Goal: Transaction & Acquisition: Purchase product/service

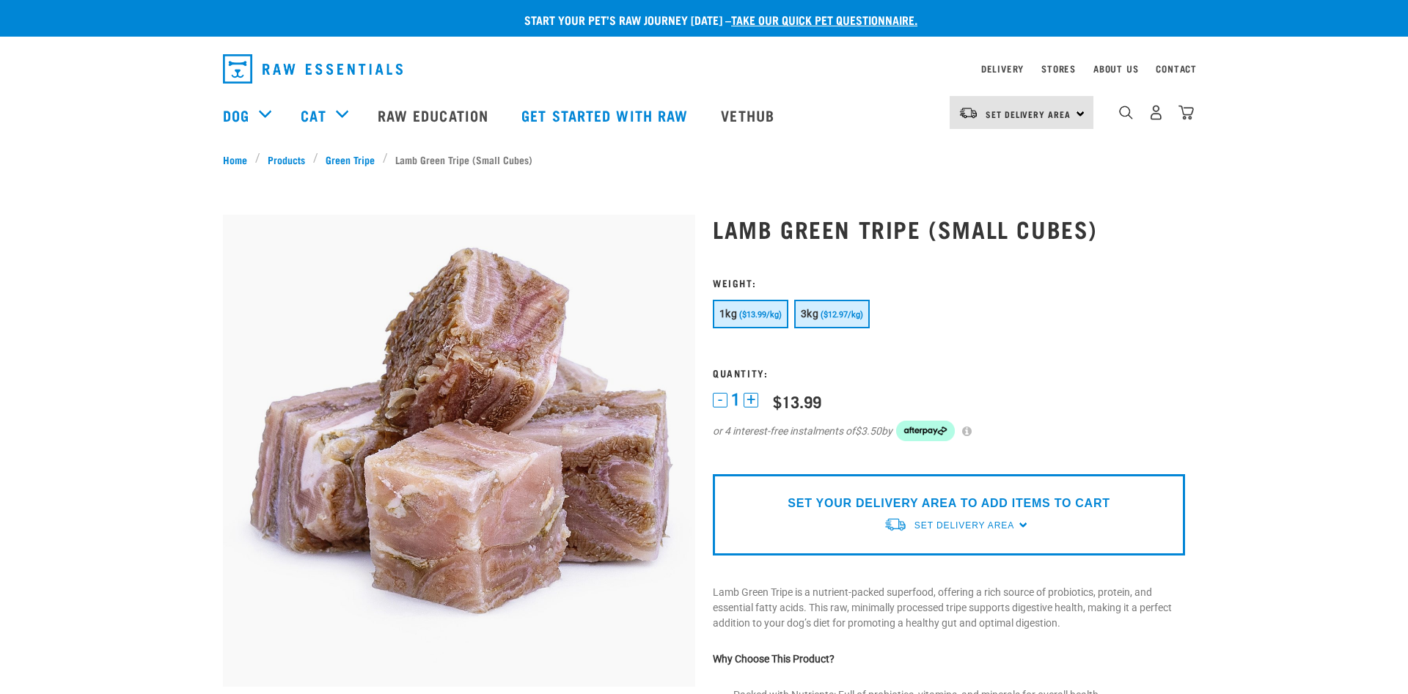
click at [824, 312] on span "($12.97/kg)" at bounding box center [842, 315] width 43 height 10
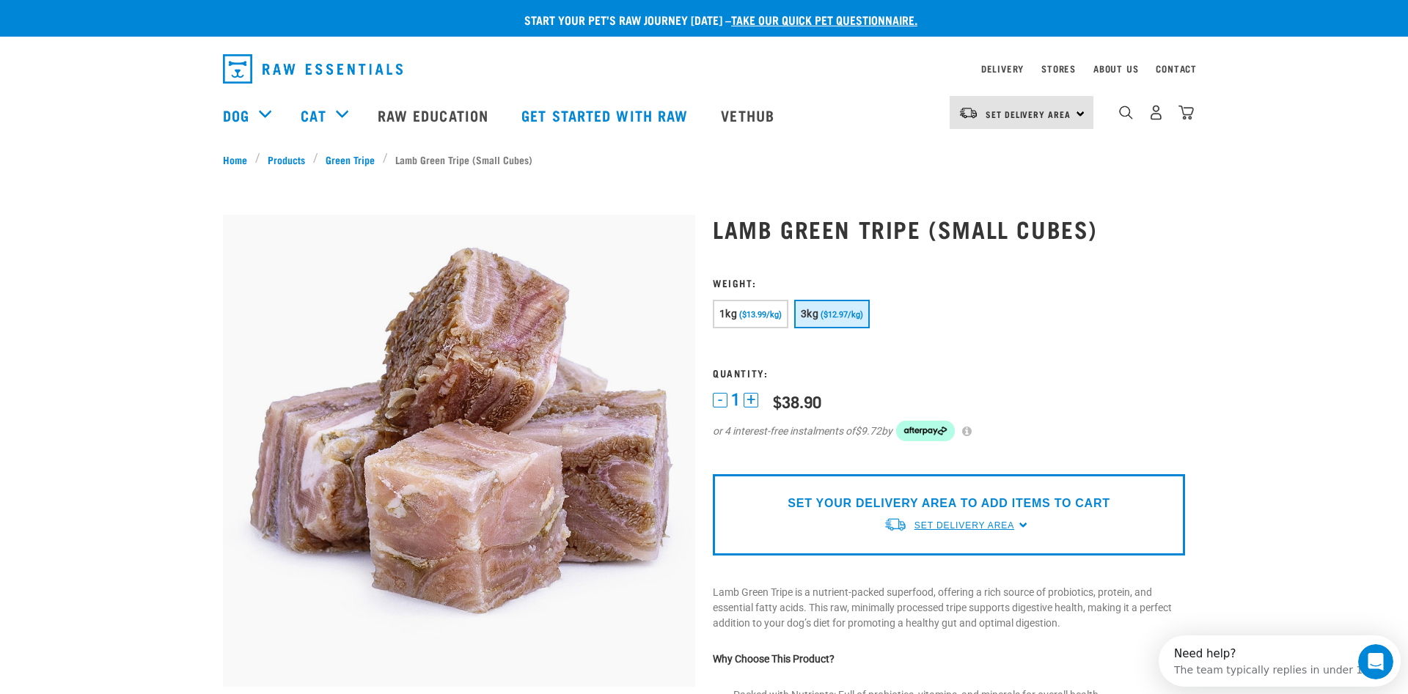
click at [952, 525] on span "Set Delivery Area" at bounding box center [964, 526] width 100 height 10
click at [923, 558] on link "[GEOGRAPHIC_DATA]" at bounding box center [957, 560] width 146 height 24
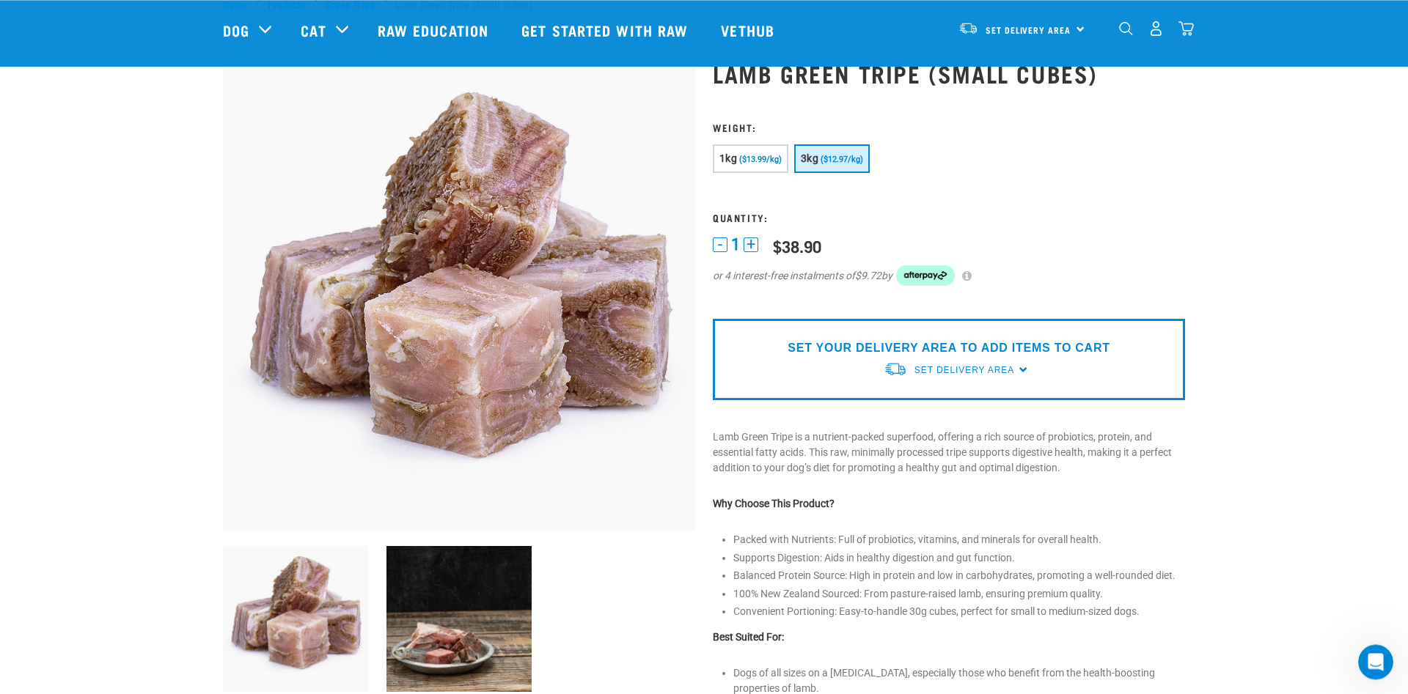
scroll to position [61, 0]
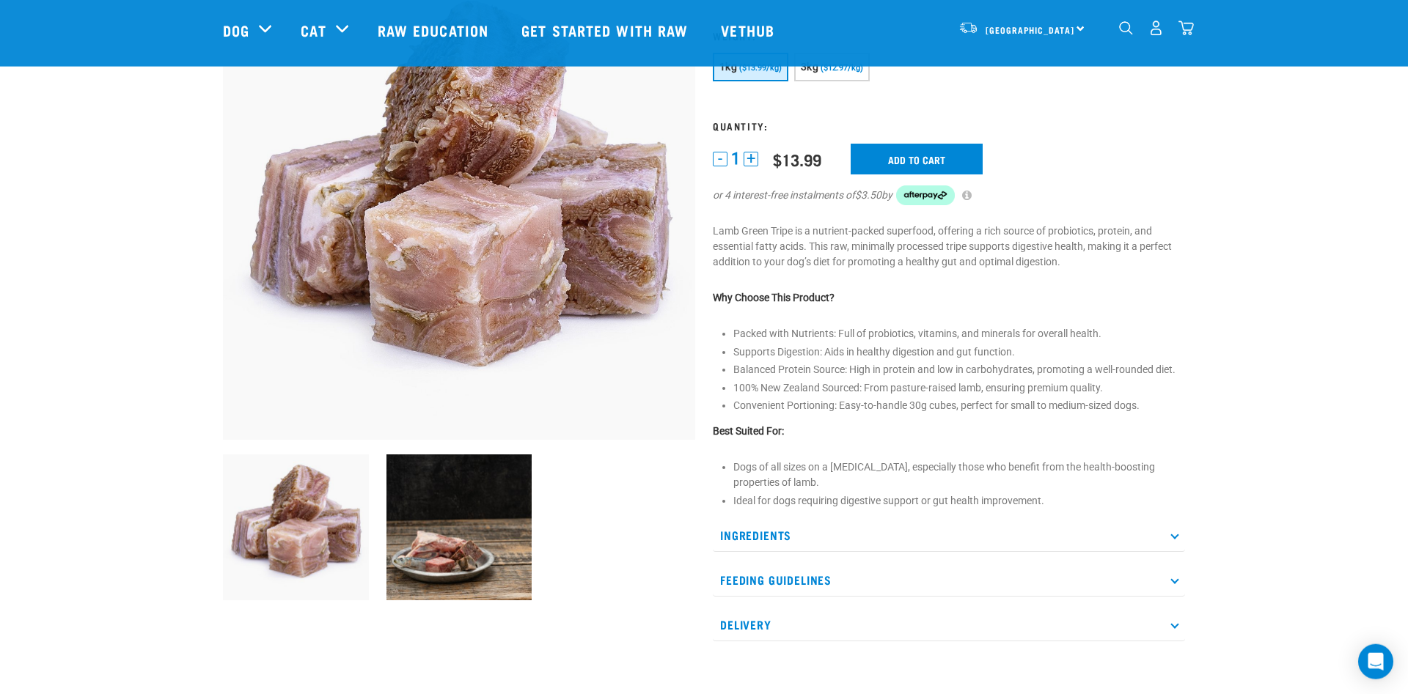
scroll to position [140, 0]
click at [749, 157] on button "+" at bounding box center [751, 158] width 15 height 15
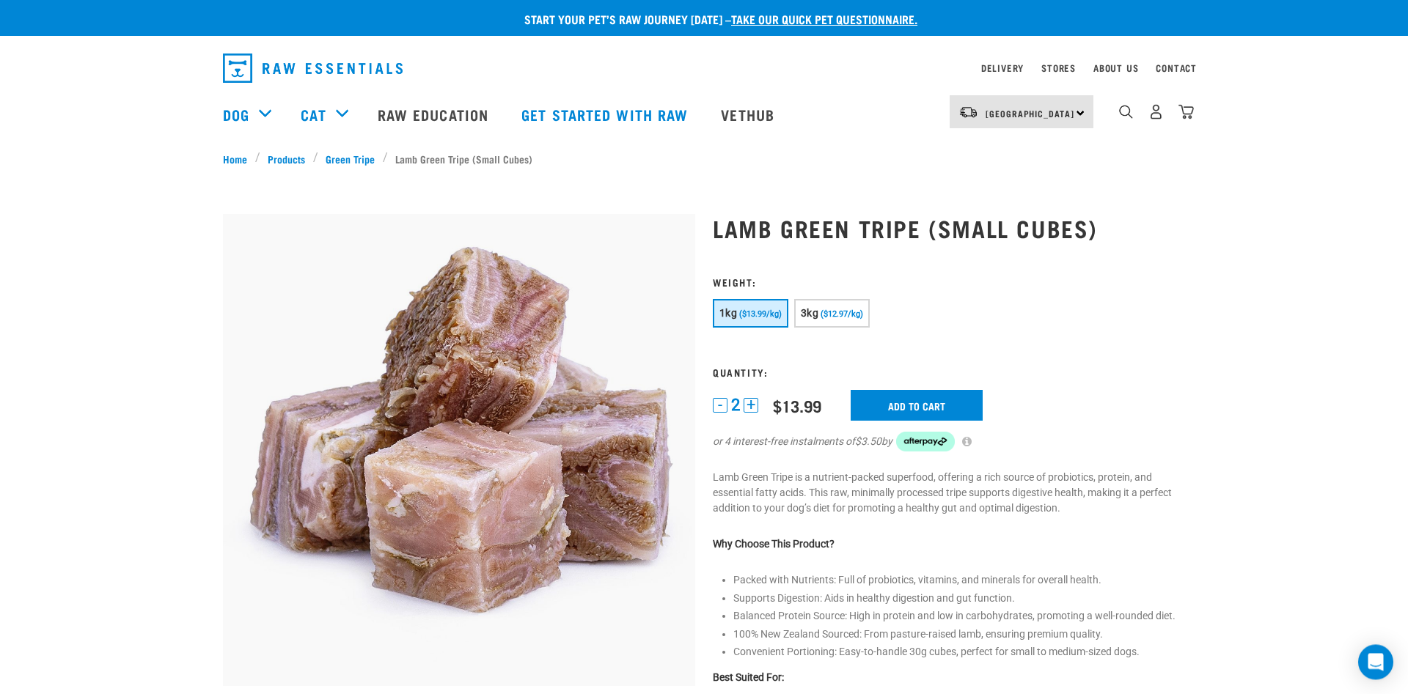
scroll to position [0, 0]
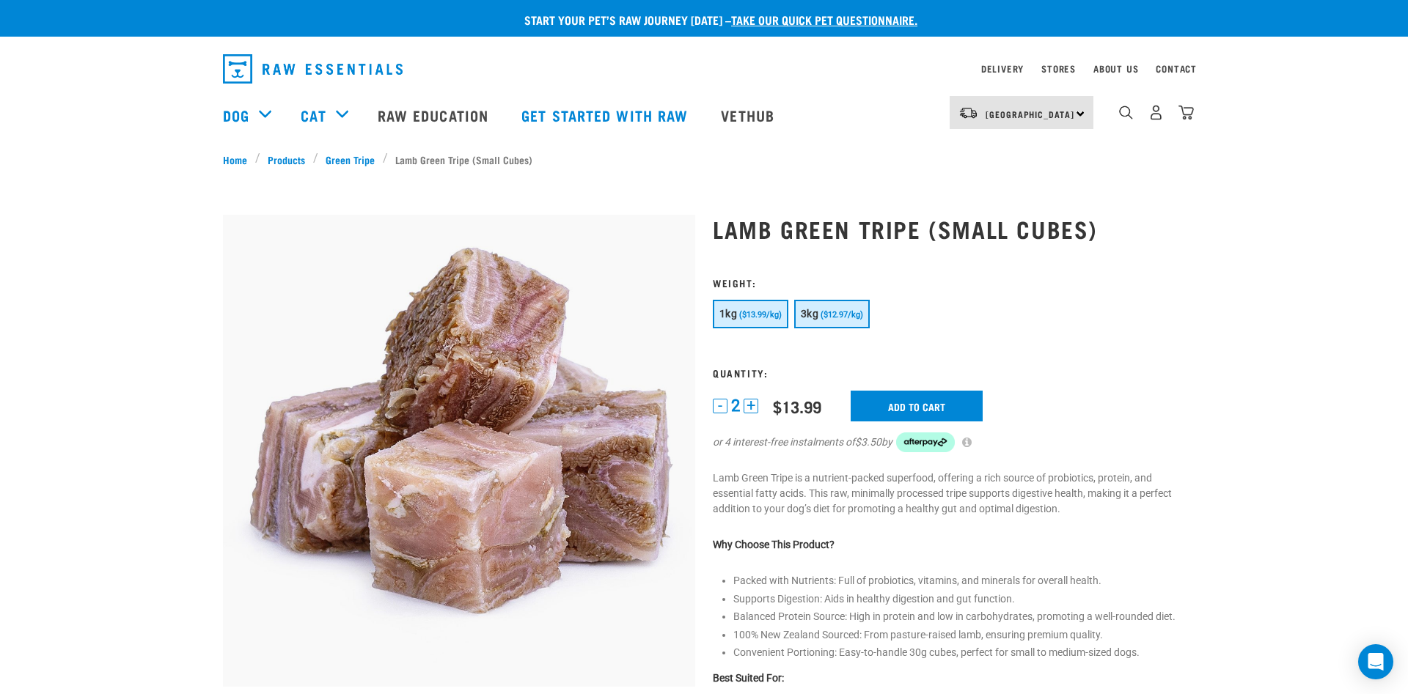
click at [810, 315] on span "3kg" at bounding box center [810, 314] width 18 height 12
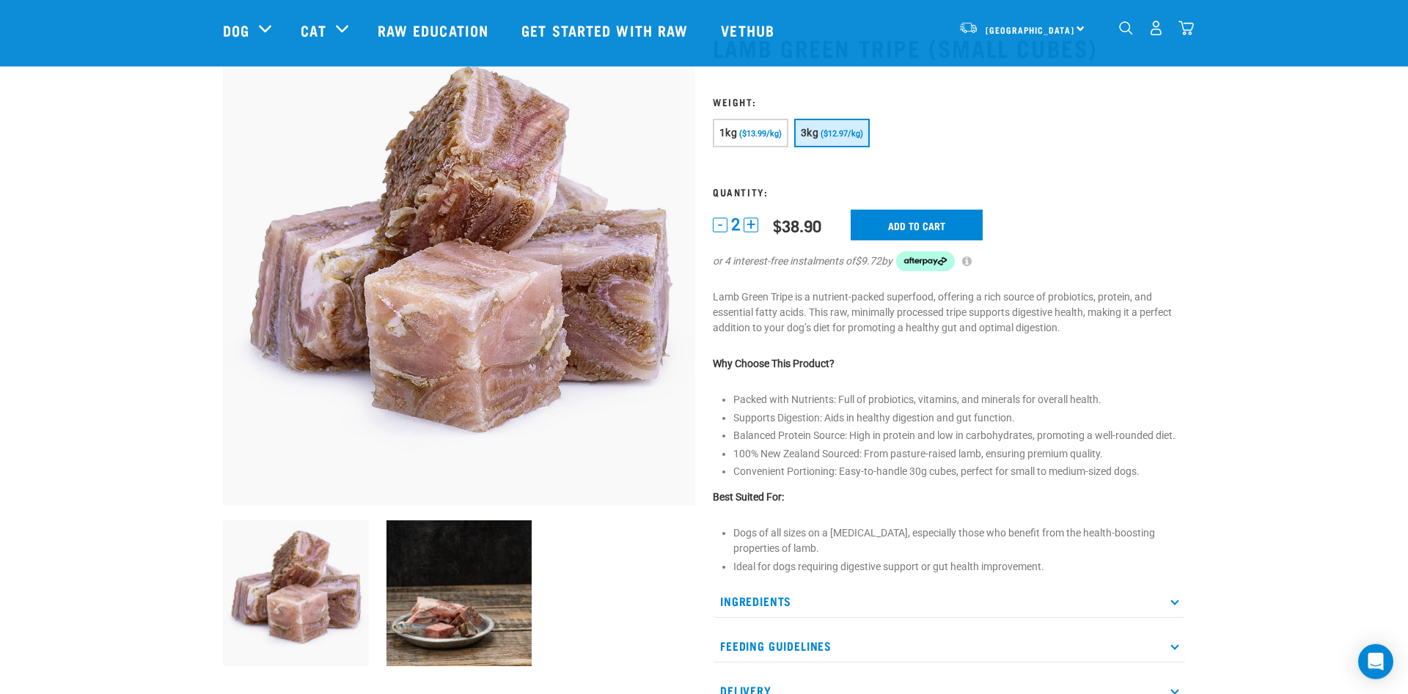
scroll to position [74, 0]
click at [883, 216] on input "Add to cart" at bounding box center [917, 224] width 132 height 31
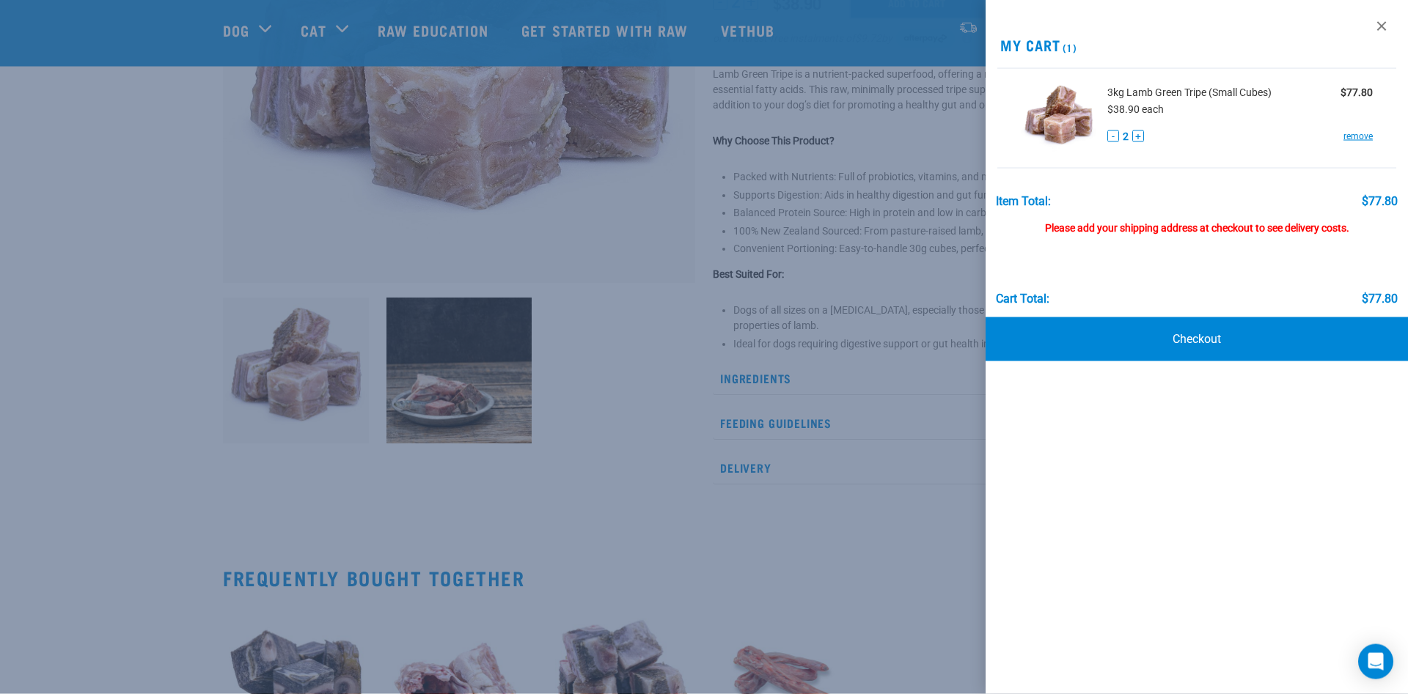
scroll to position [298, 0]
click at [1178, 337] on link "Checkout" at bounding box center [1196, 339] width 422 height 44
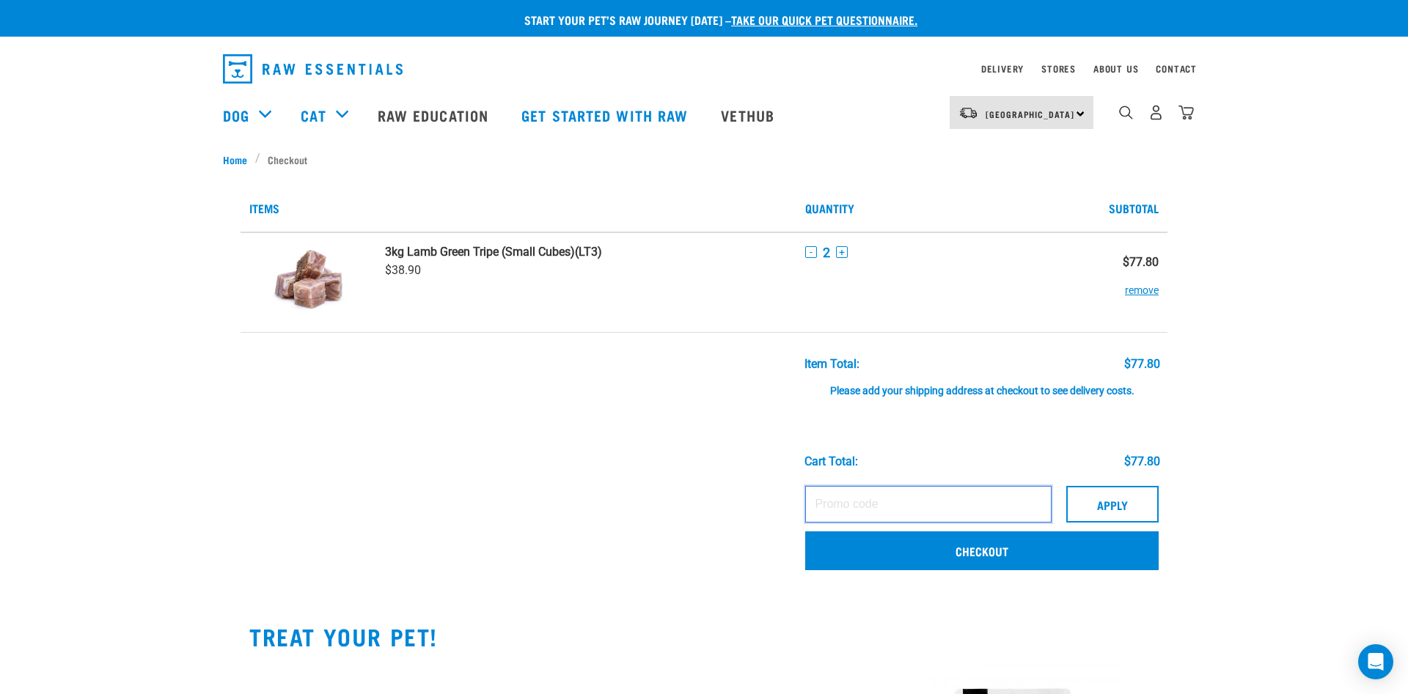
click at [915, 499] on input "text" at bounding box center [928, 504] width 246 height 37
click at [840, 502] on input "SKIINHEALTH15" at bounding box center [928, 504] width 246 height 37
type input "SKINHEALTH15"
click at [1107, 501] on button "Apply" at bounding box center [1112, 504] width 92 height 37
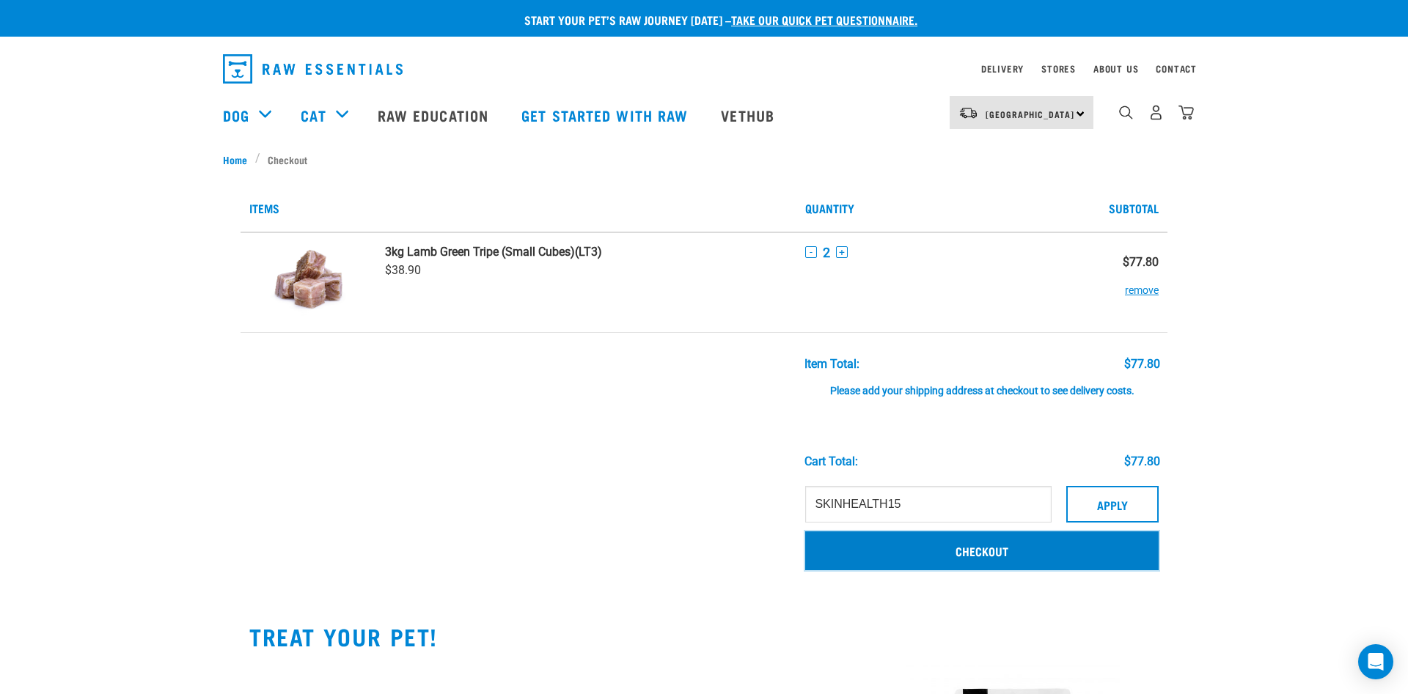
click at [960, 550] on link "Checkout" at bounding box center [981, 551] width 353 height 38
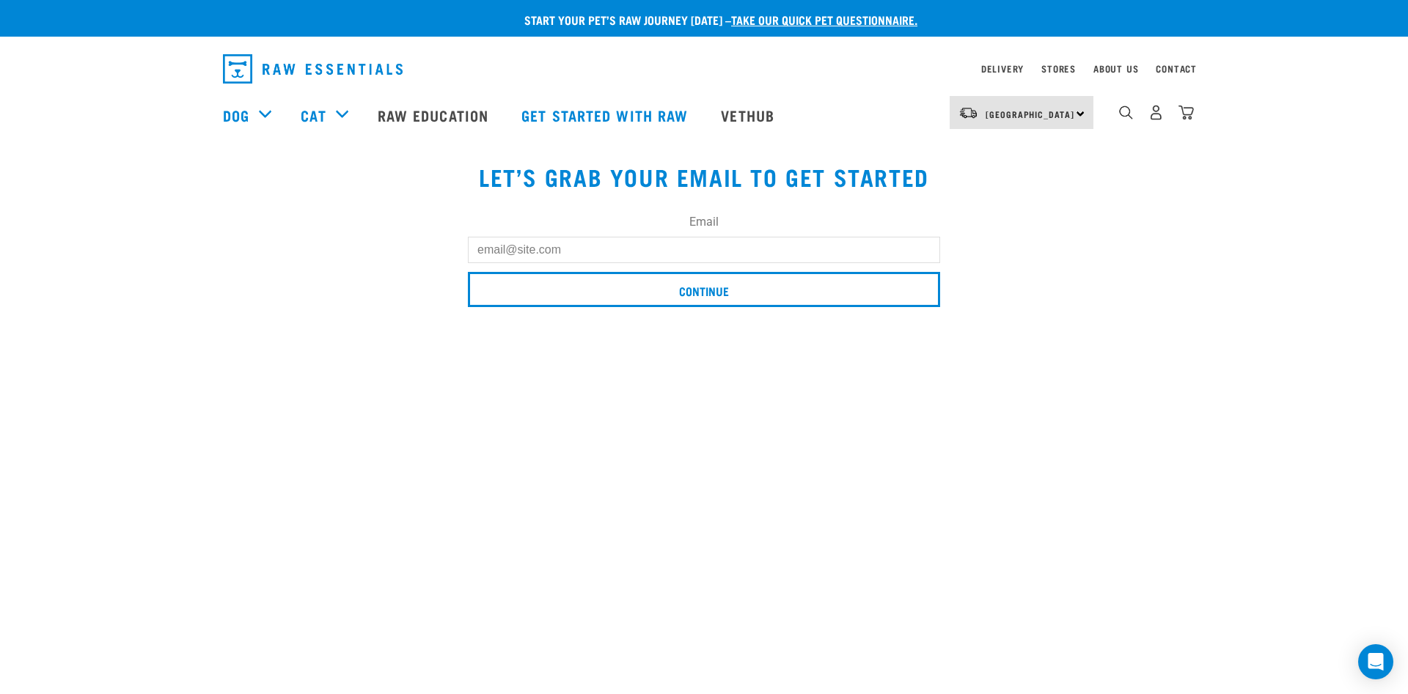
click at [647, 243] on input "Email" at bounding box center [704, 250] width 472 height 26
type input "M"
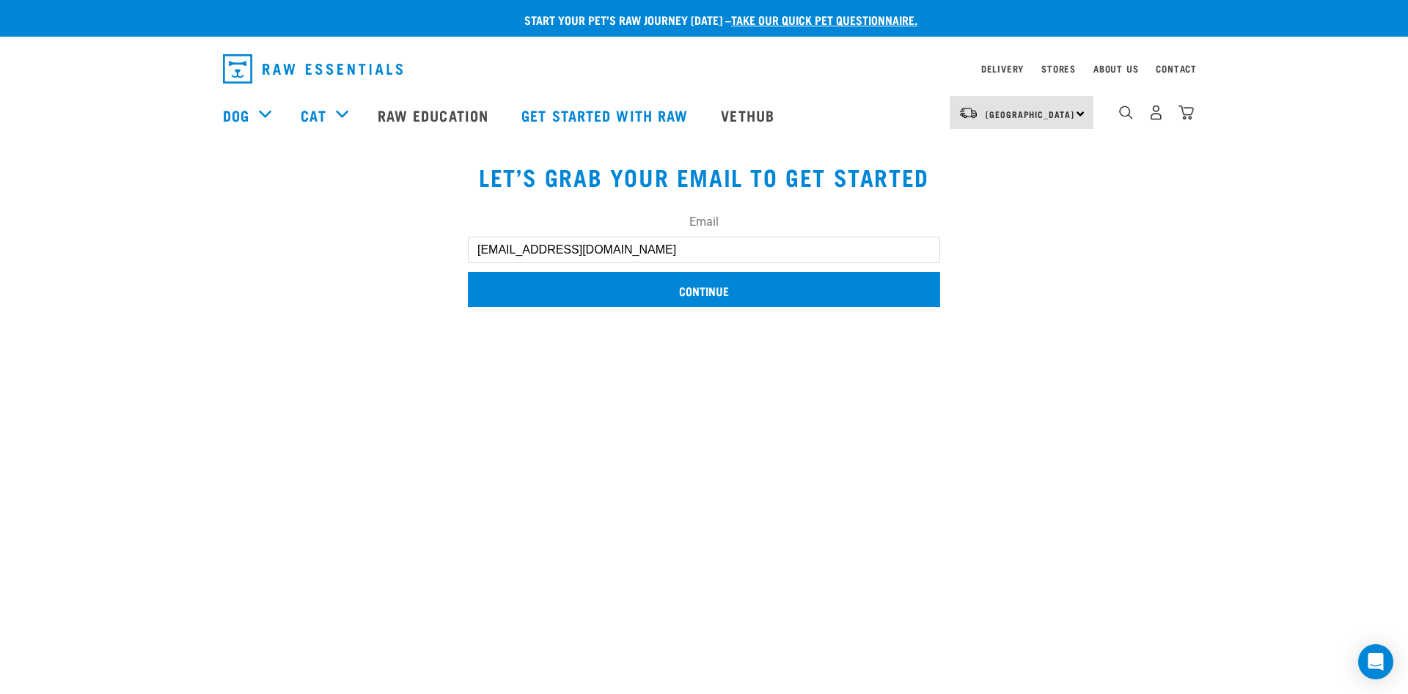
type input "methventoni@gmail.com"
click at [686, 288] on input "Continue" at bounding box center [704, 289] width 472 height 35
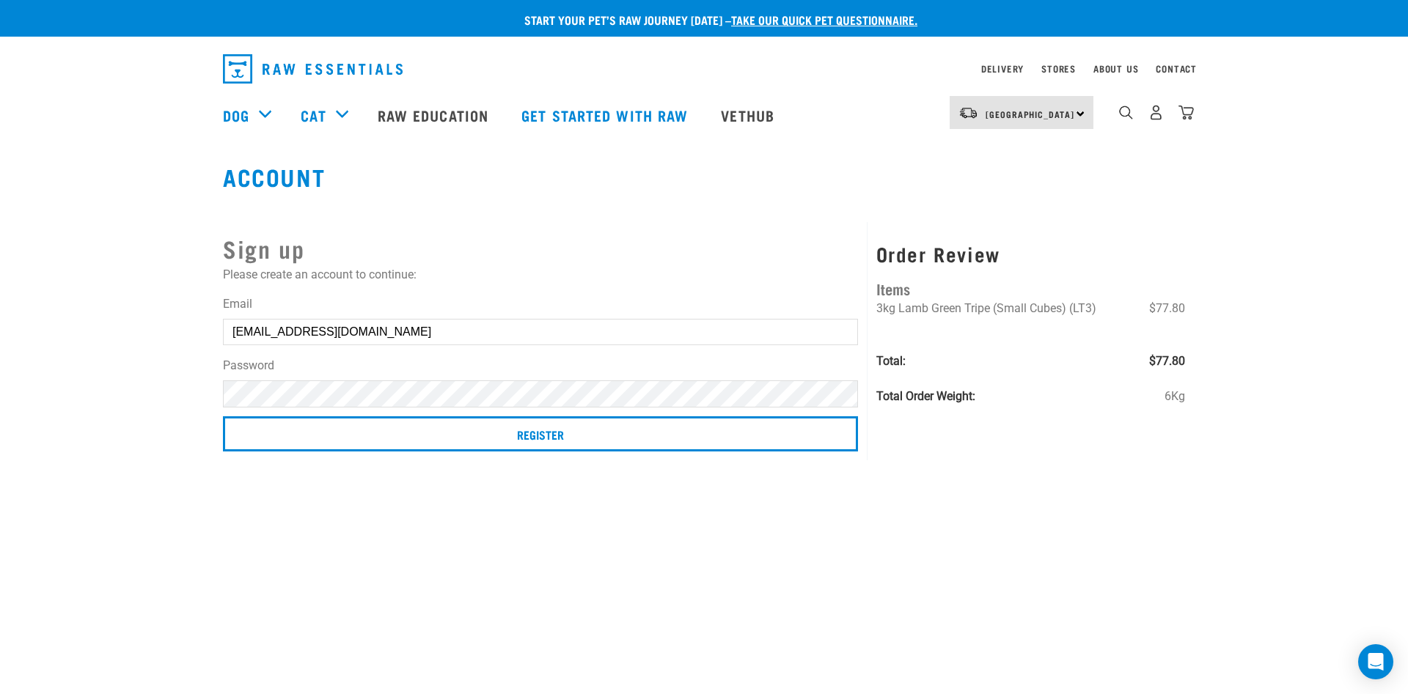
click at [328, 359] on label "Password" at bounding box center [540, 366] width 635 height 18
click at [667, 370] on label "Password" at bounding box center [540, 366] width 635 height 18
click at [657, 365] on label "Password" at bounding box center [540, 366] width 635 height 18
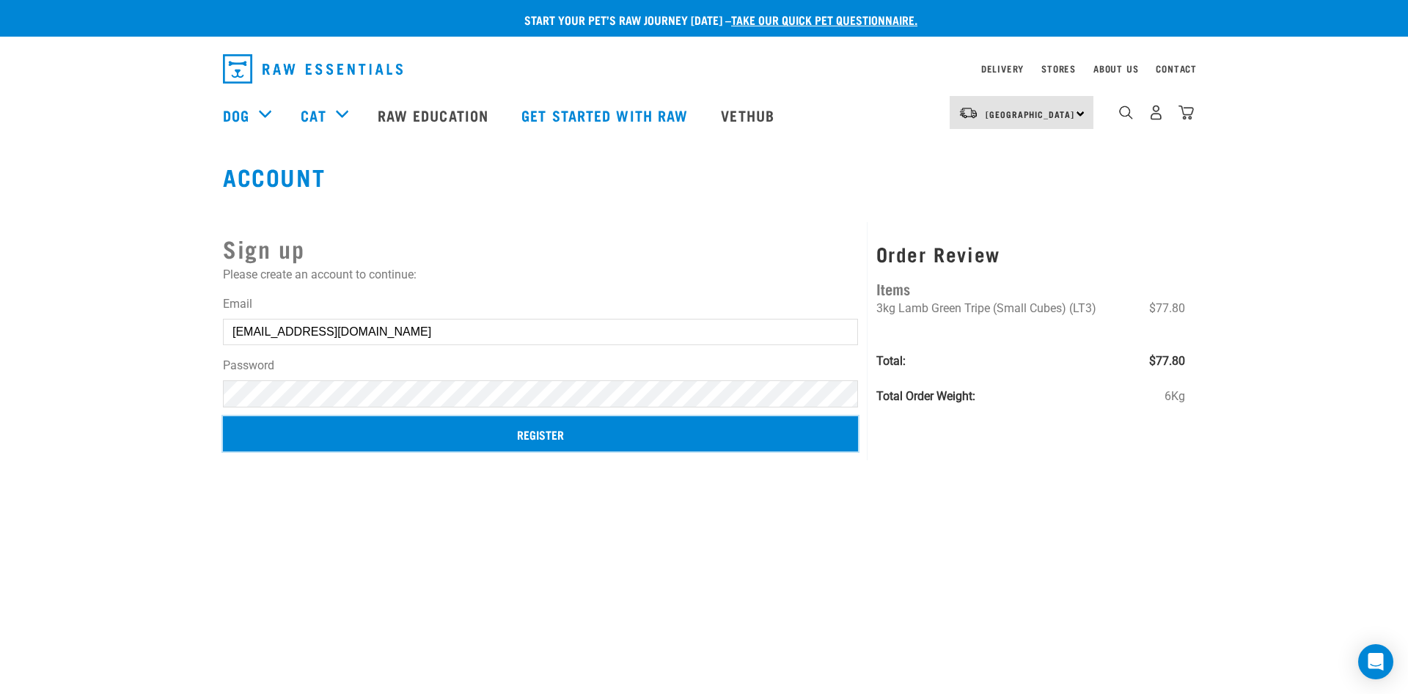
click at [534, 441] on input "Register" at bounding box center [540, 433] width 635 height 35
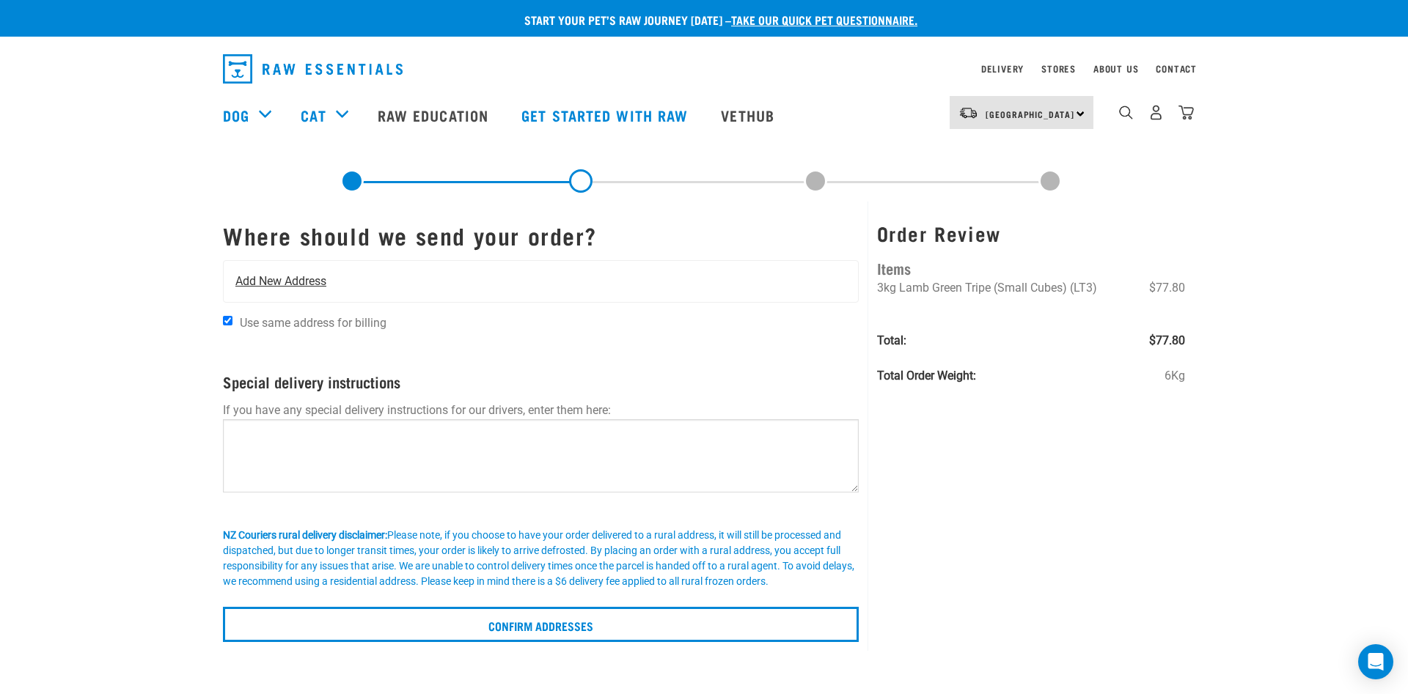
click at [305, 282] on span "Add New Address" at bounding box center [280, 282] width 91 height 18
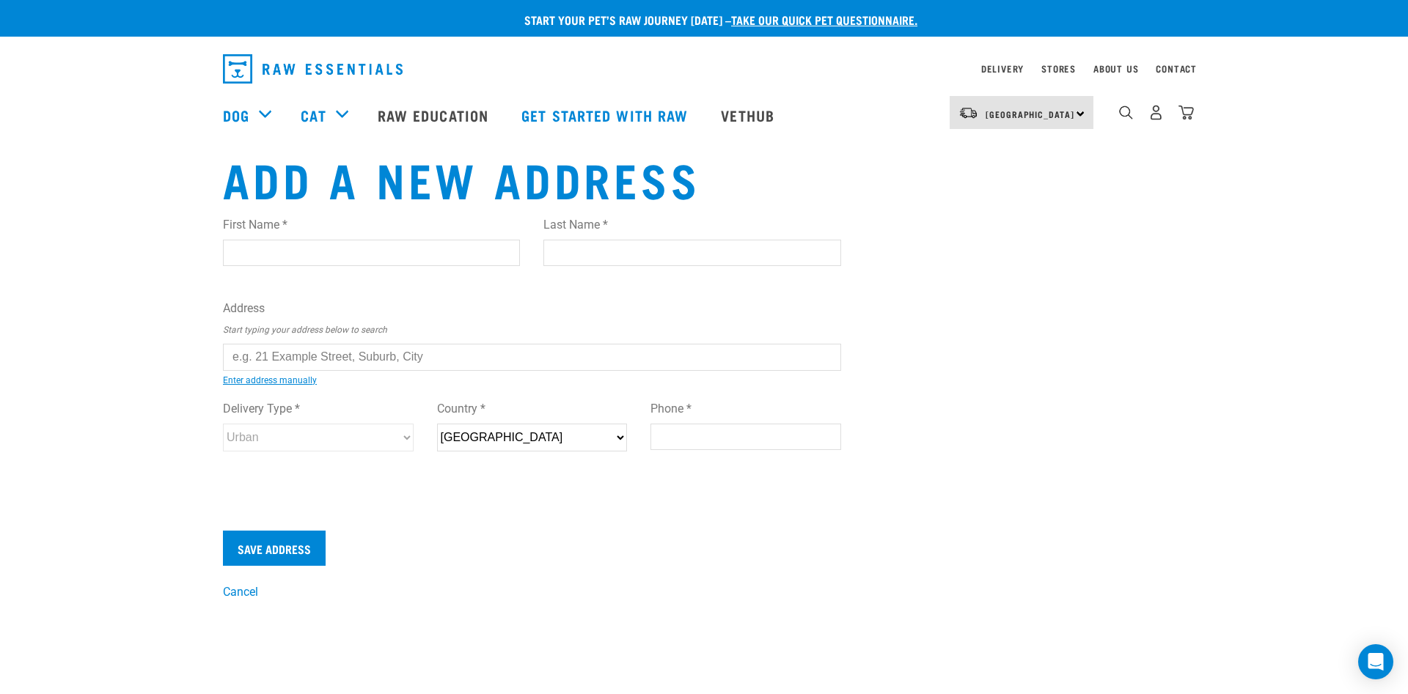
click at [298, 245] on input "First Name *" at bounding box center [371, 253] width 297 height 26
type input "[PERSON_NAME]"
type input "Methven"
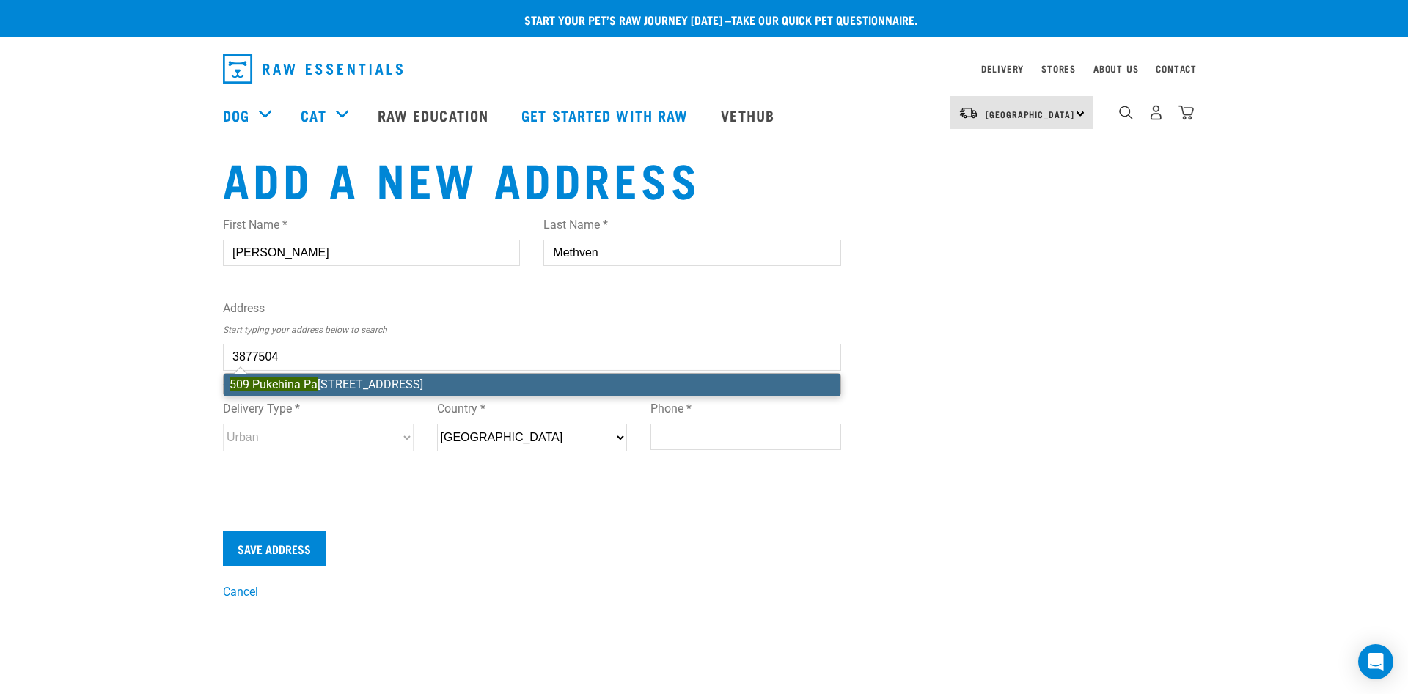
click at [378, 383] on li "[STREET_ADDRESS]" at bounding box center [532, 385] width 617 height 22
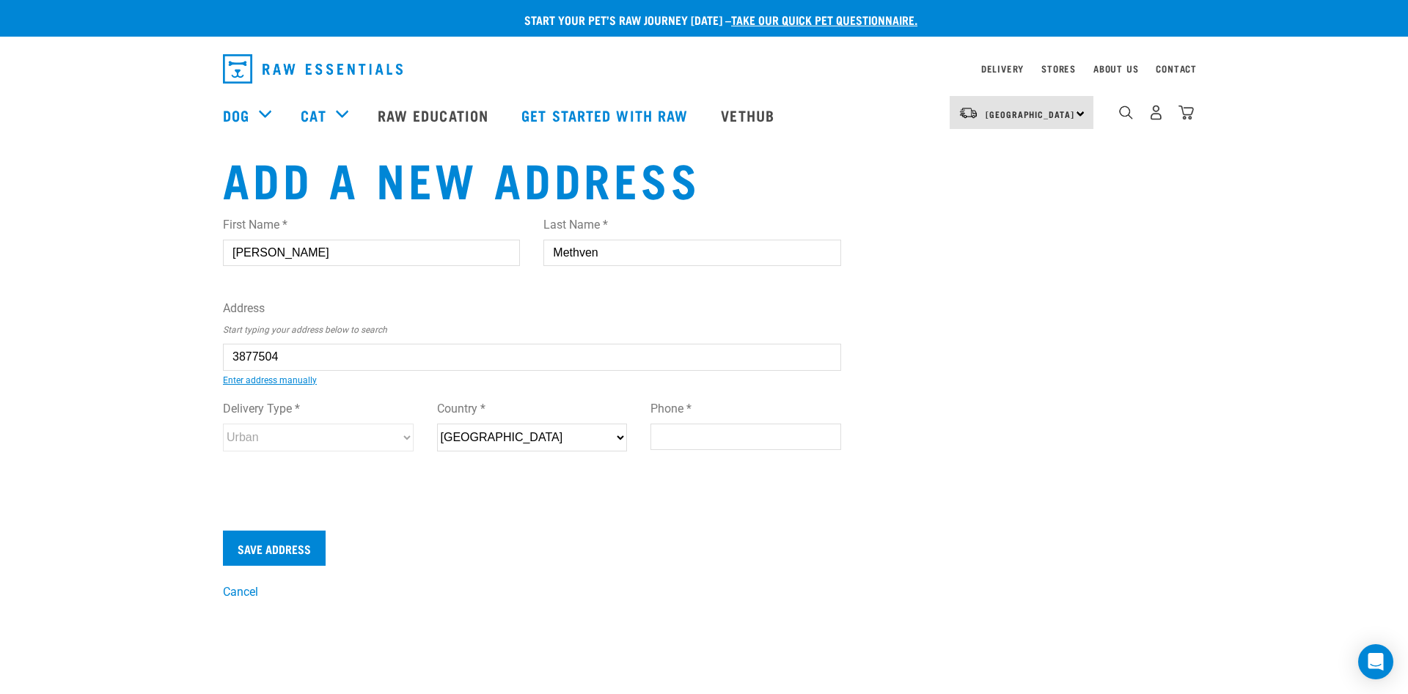
type input "[STREET_ADDRESS]"
type input "RD 9"
type input "Te Puke"
type input "Bay of Plenty"
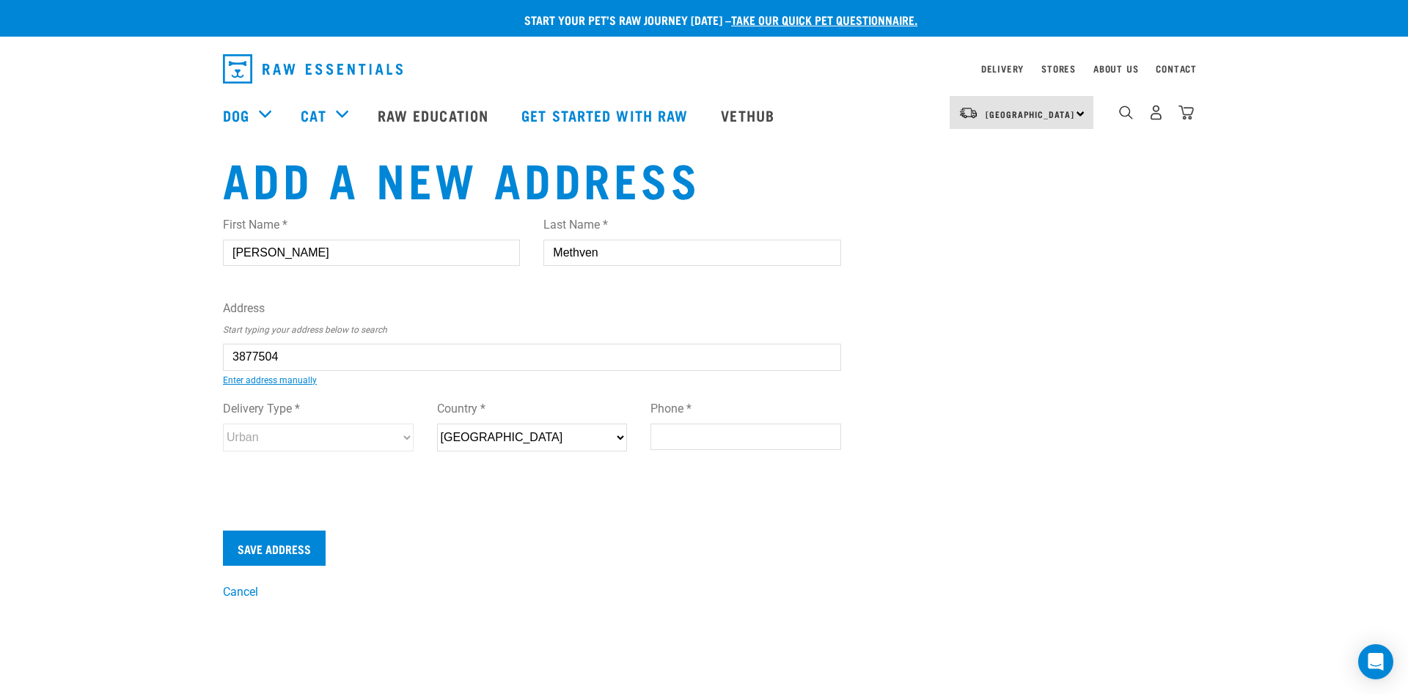
select select "BOP"
type input "3189"
select select "Rural"
type input "509 Pukehina Parade, RD 9, Te Puke 3189"
click at [681, 440] on input "Phone *" at bounding box center [745, 437] width 191 height 26
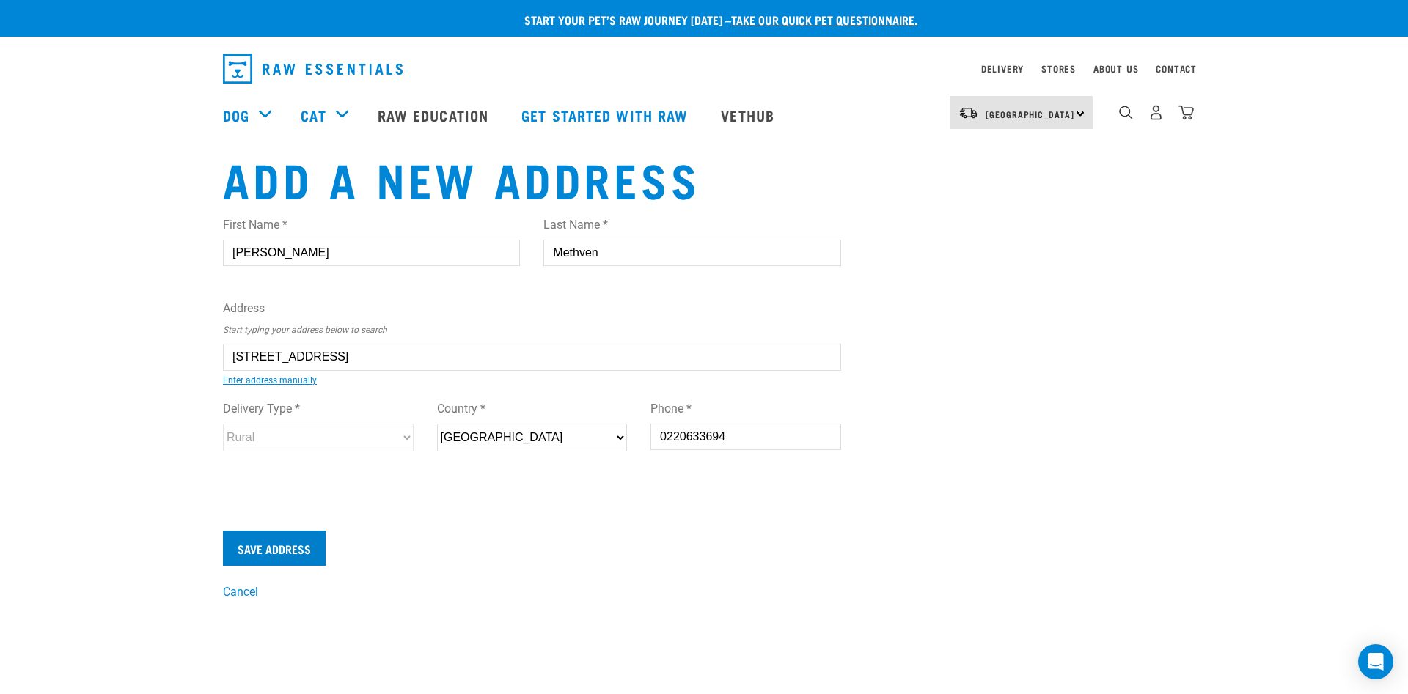
type input "0220633694"
click at [250, 537] on input "Save Address" at bounding box center [274, 548] width 103 height 35
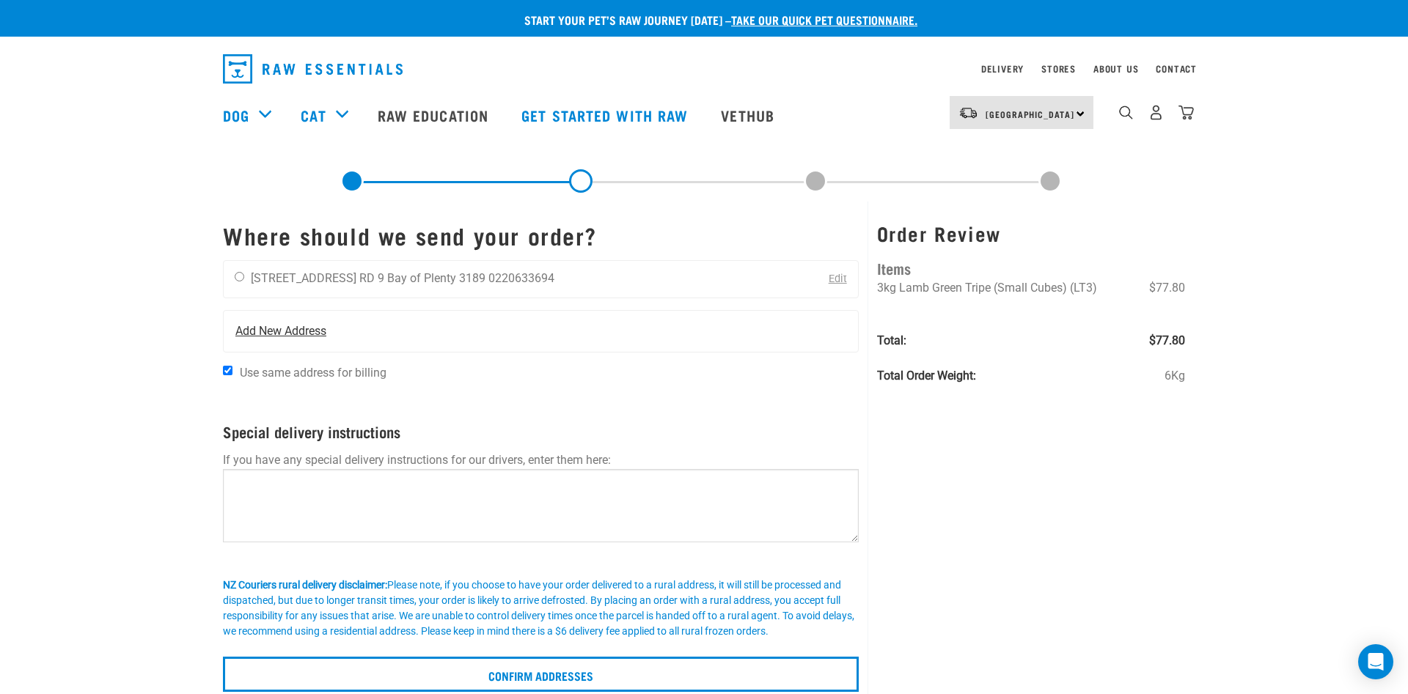
click at [267, 329] on span "Add New Address" at bounding box center [280, 332] width 91 height 18
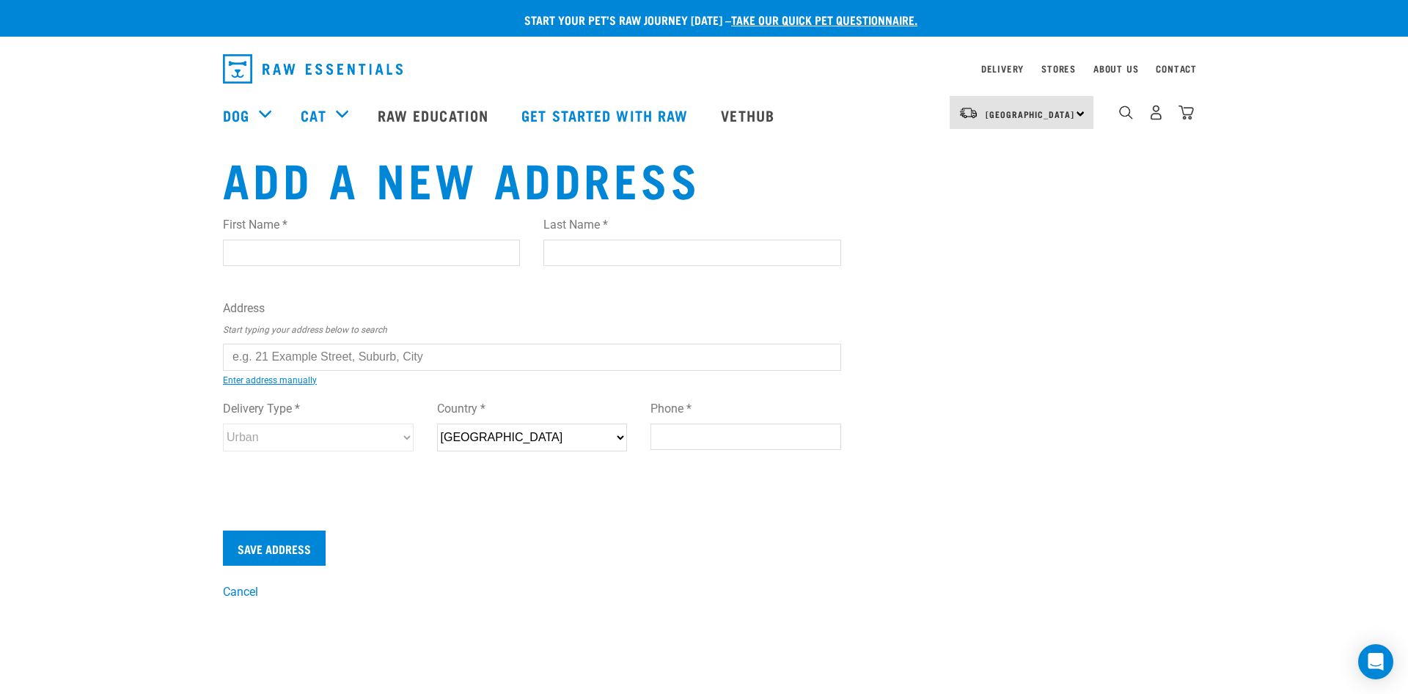
click at [252, 256] on input "First Name *" at bounding box center [371, 253] width 297 height 26
type input "Andrew"
type input "`Methven"
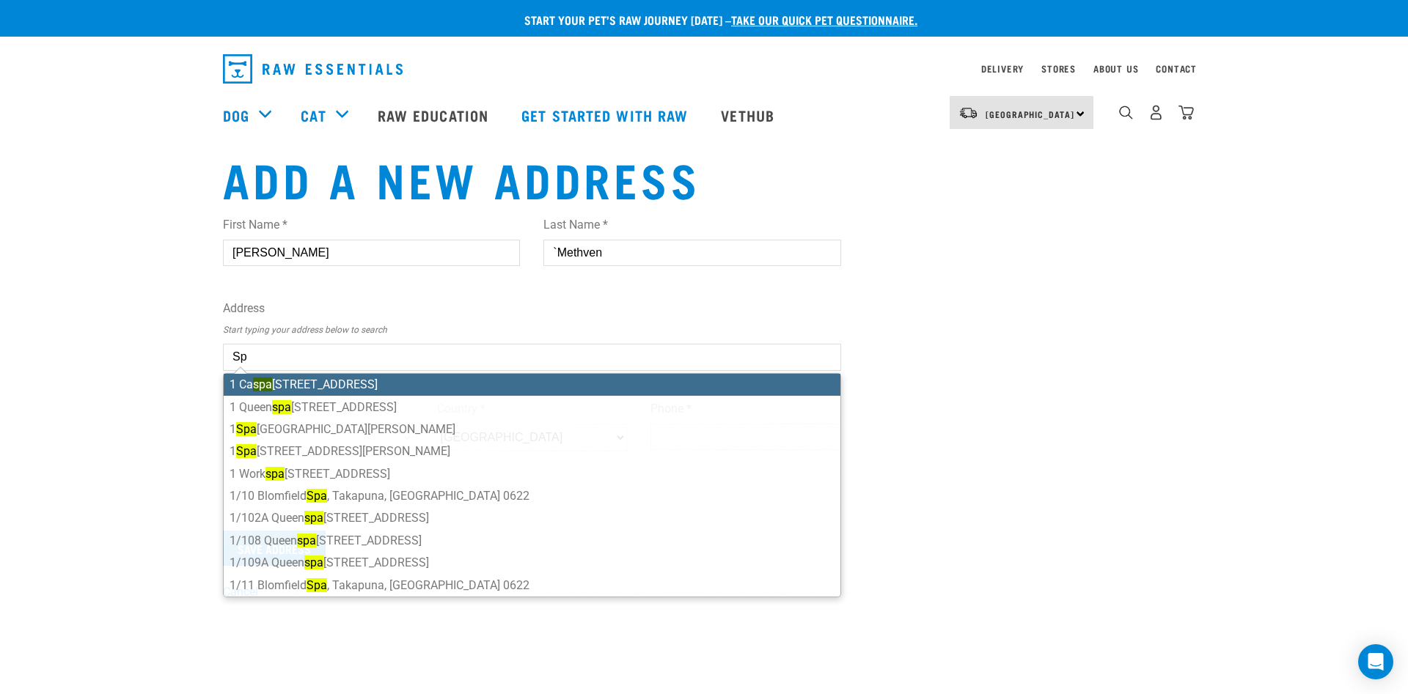
type input "S"
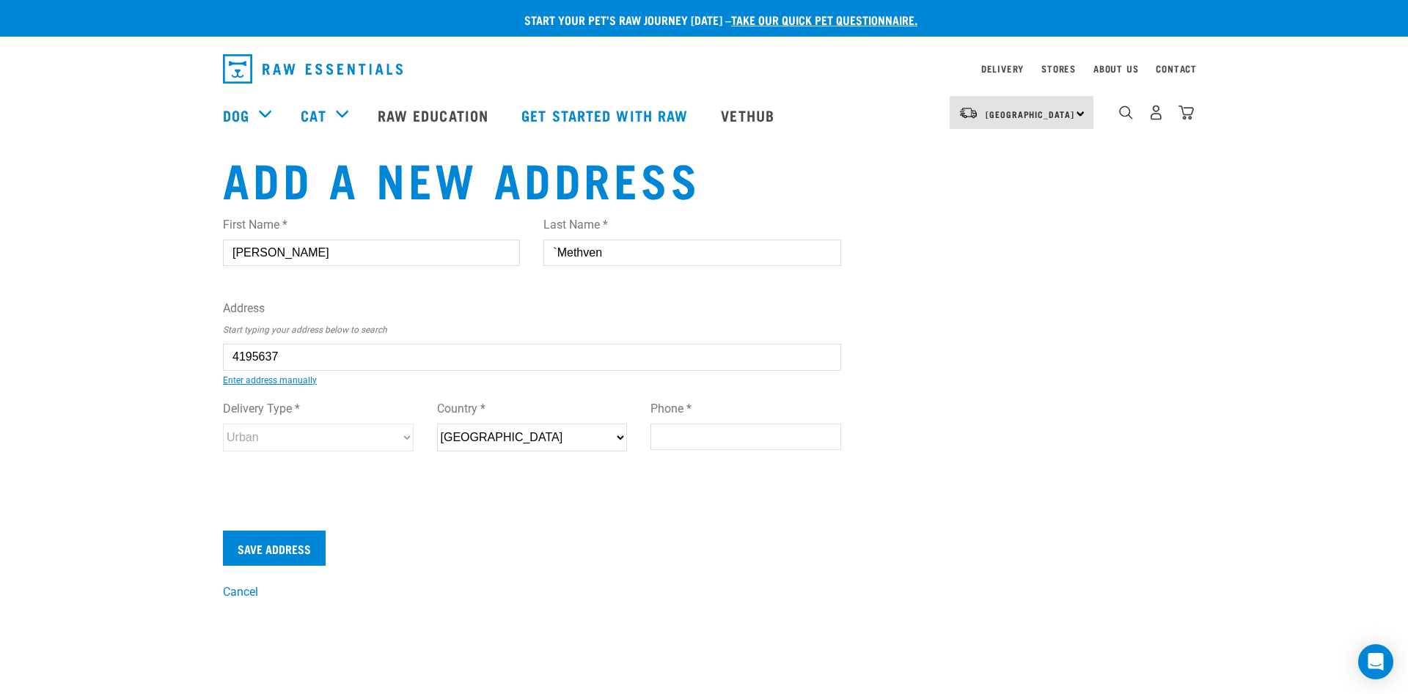
click at [240, 368] on li "32 Paraone Koikoi Drive, Tauriko, Tauranga 3110" at bounding box center [240, 368] width 0 height 0
type input "32 Paraone Koikoi Drive, Tauriko, Tauranga 3110"
type input "[STREET_ADDRESS]"
type input "Tauriko"
type input "Bay of Plenty"
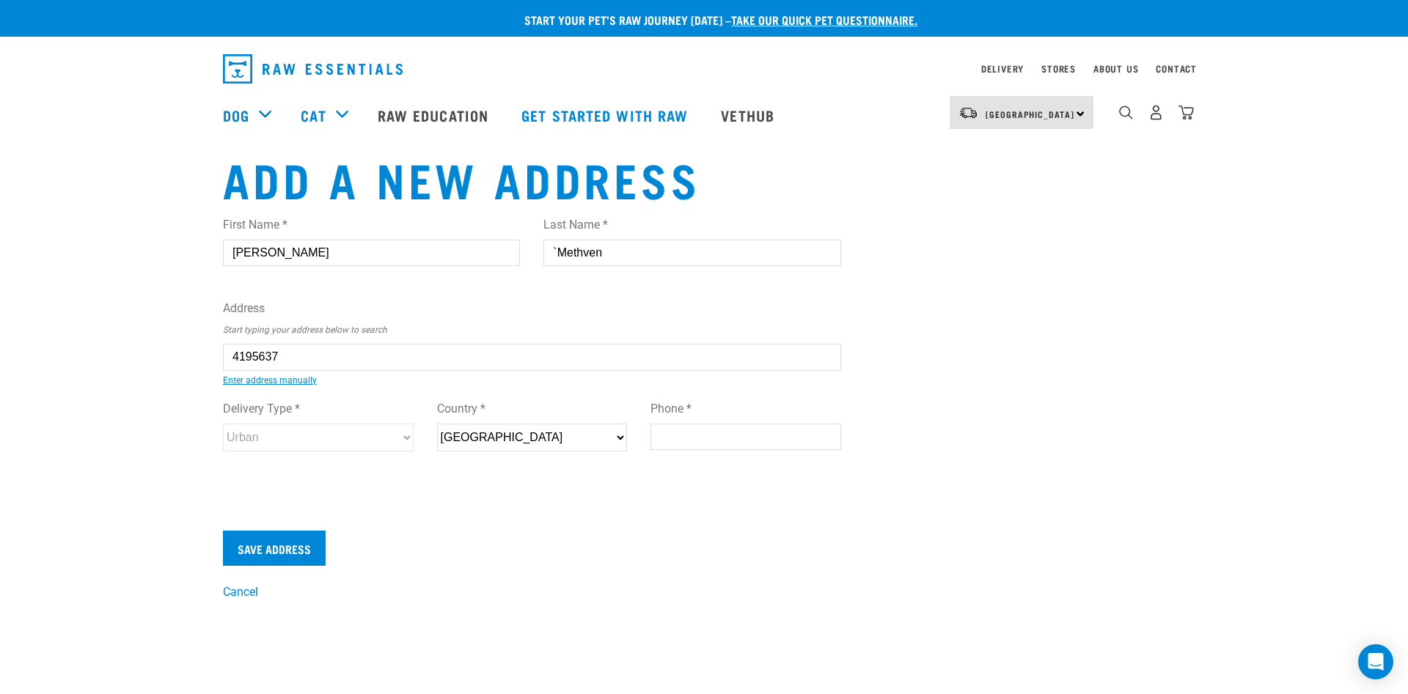
select select "BOP"
type input "3110"
select select "Urban"
type input "32 Paraone Koikoi Drive, Tauriko, Tauranga 3110"
click at [260, 547] on input "Save Address" at bounding box center [274, 548] width 103 height 35
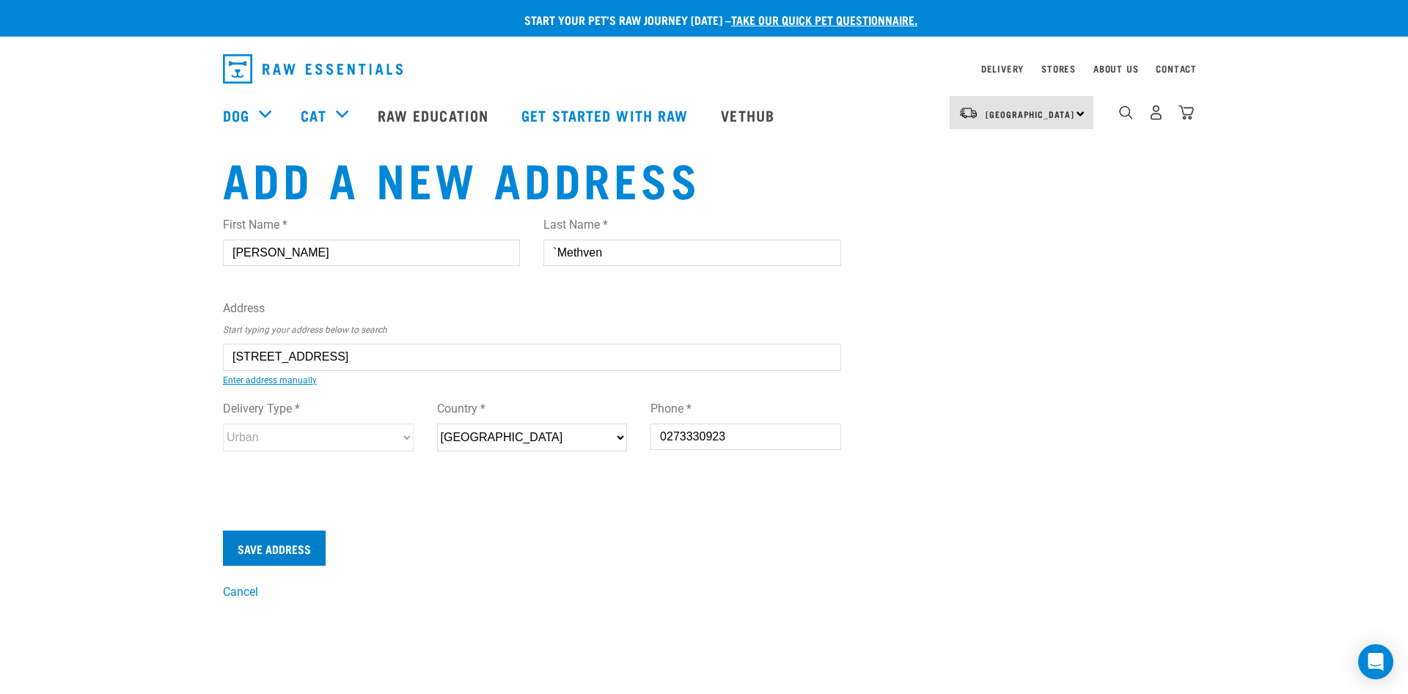
type input "0273330923"
click at [269, 550] on input "Save Address" at bounding box center [274, 548] width 103 height 35
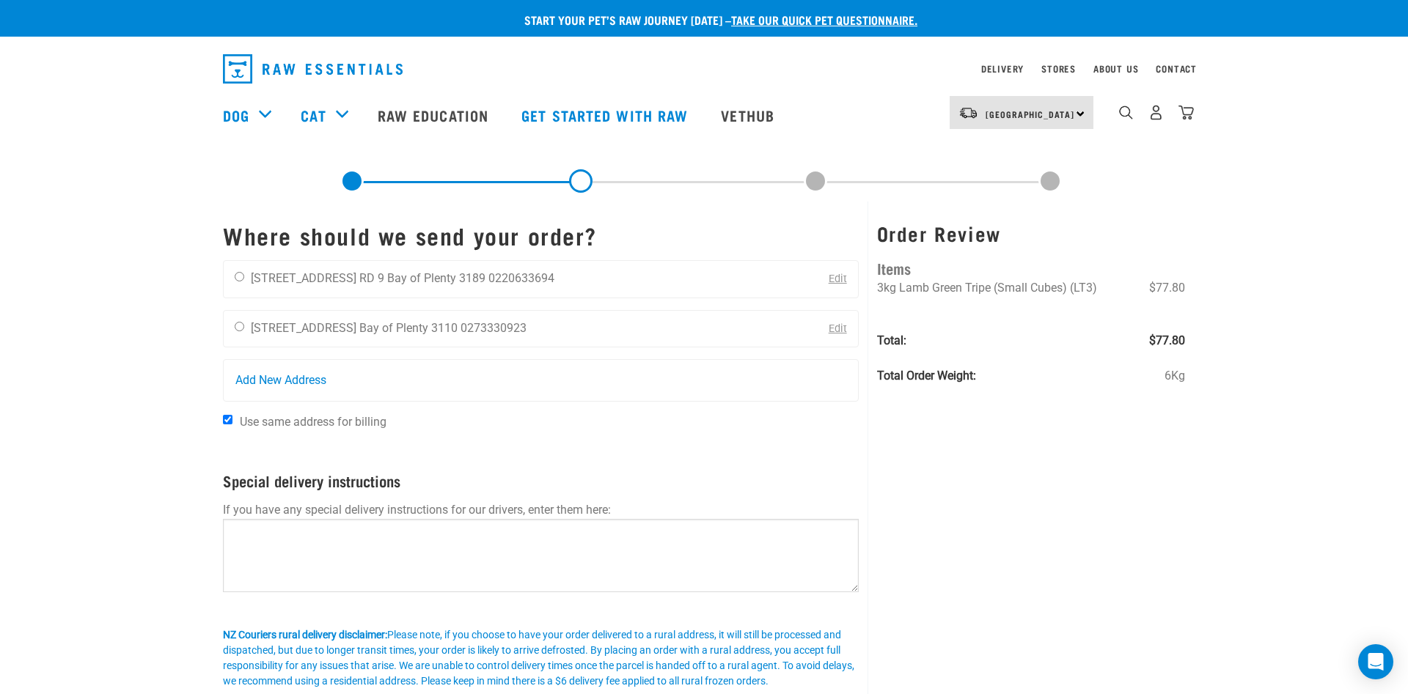
click at [232, 421] on input "Use same address for billing" at bounding box center [228, 420] width 10 height 10
checkbox input "false"
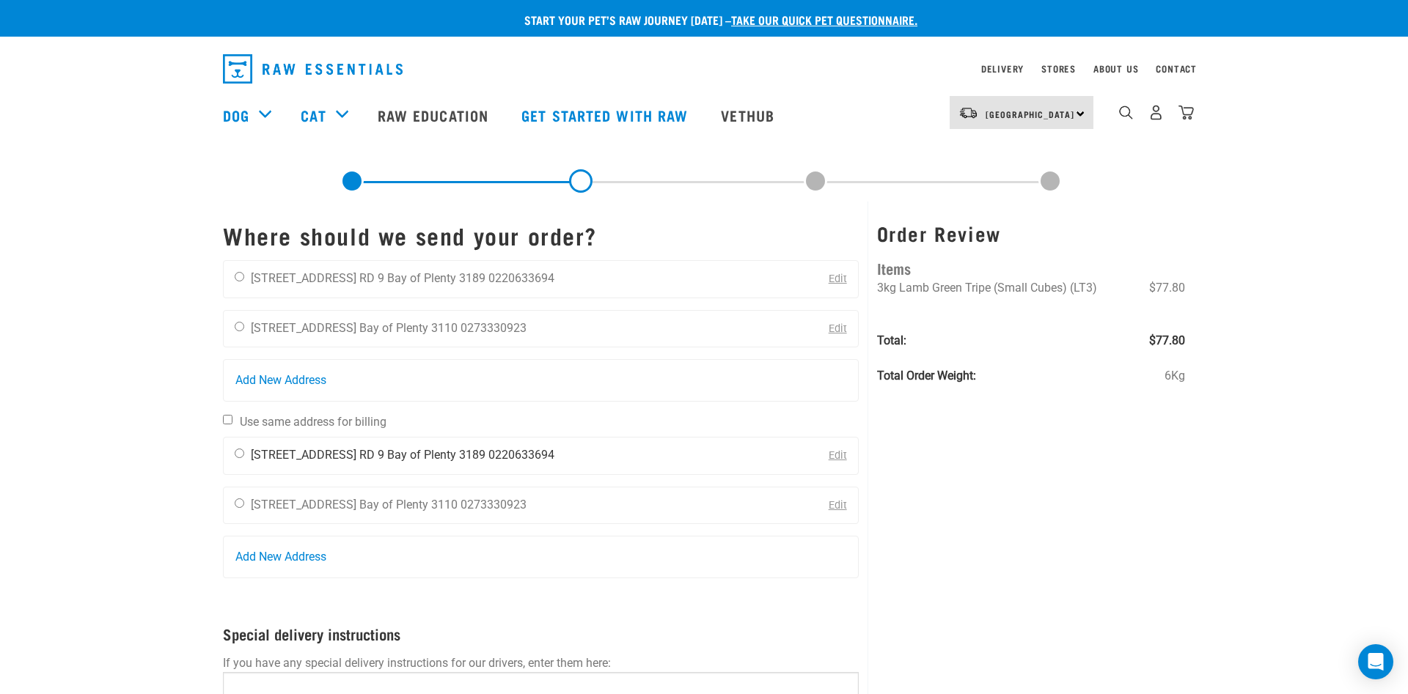
click at [242, 454] on input "radio" at bounding box center [240, 454] width 10 height 10
radio input "true"
click at [238, 326] on input "radio" at bounding box center [240, 327] width 10 height 10
radio input "true"
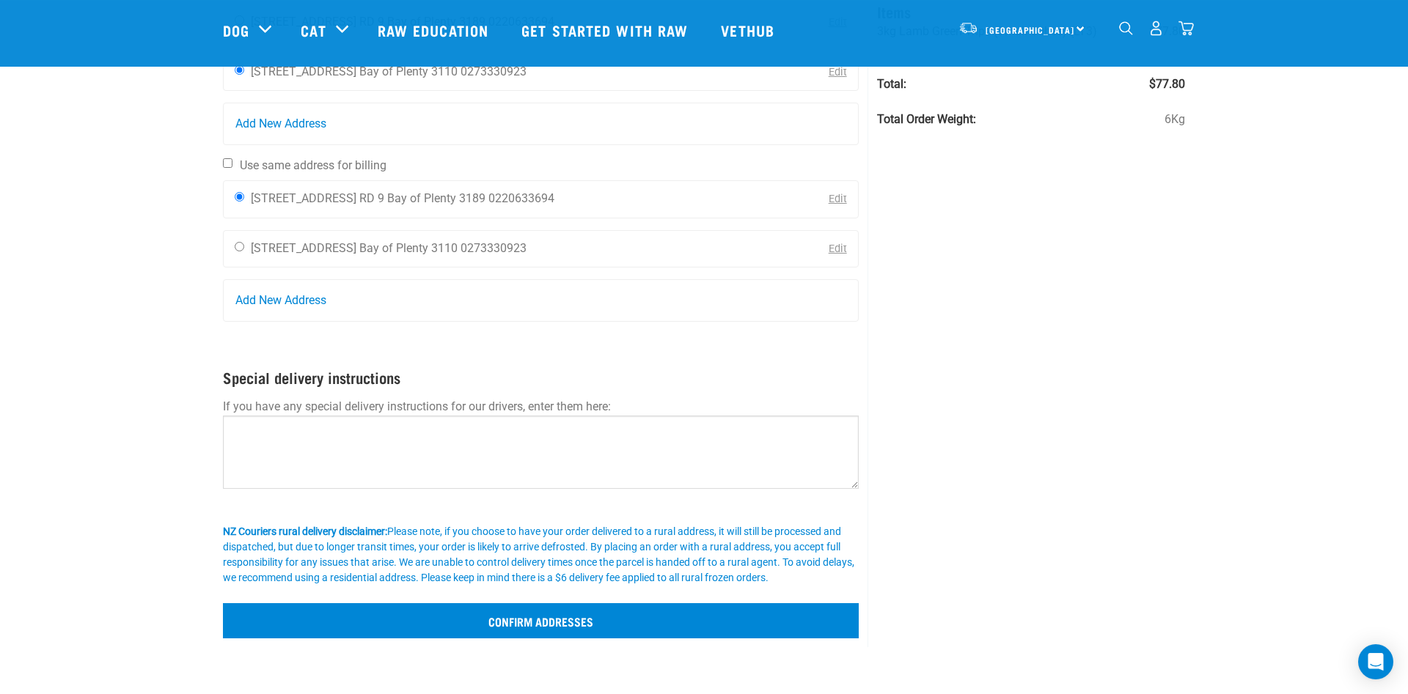
scroll to position [150, 0]
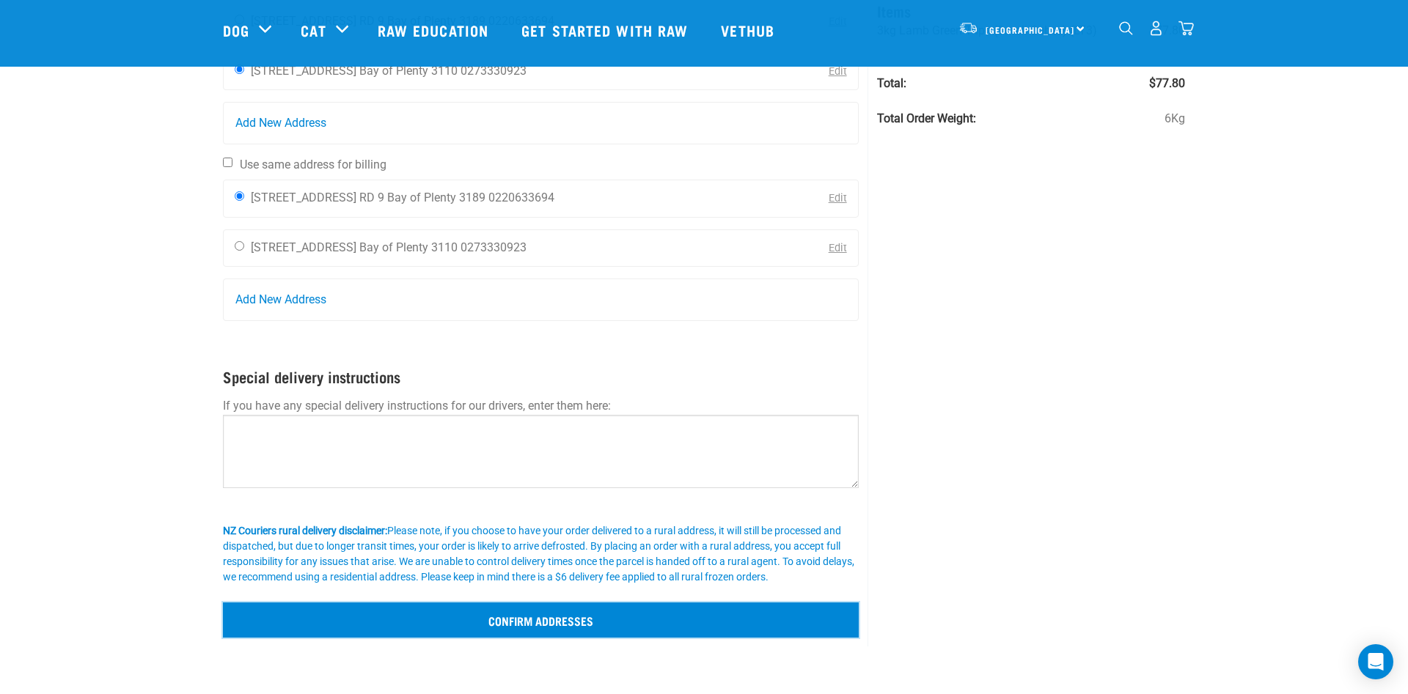
click at [530, 618] on input "Confirm addresses" at bounding box center [541, 620] width 636 height 35
